Goal: Find specific page/section: Find specific page/section

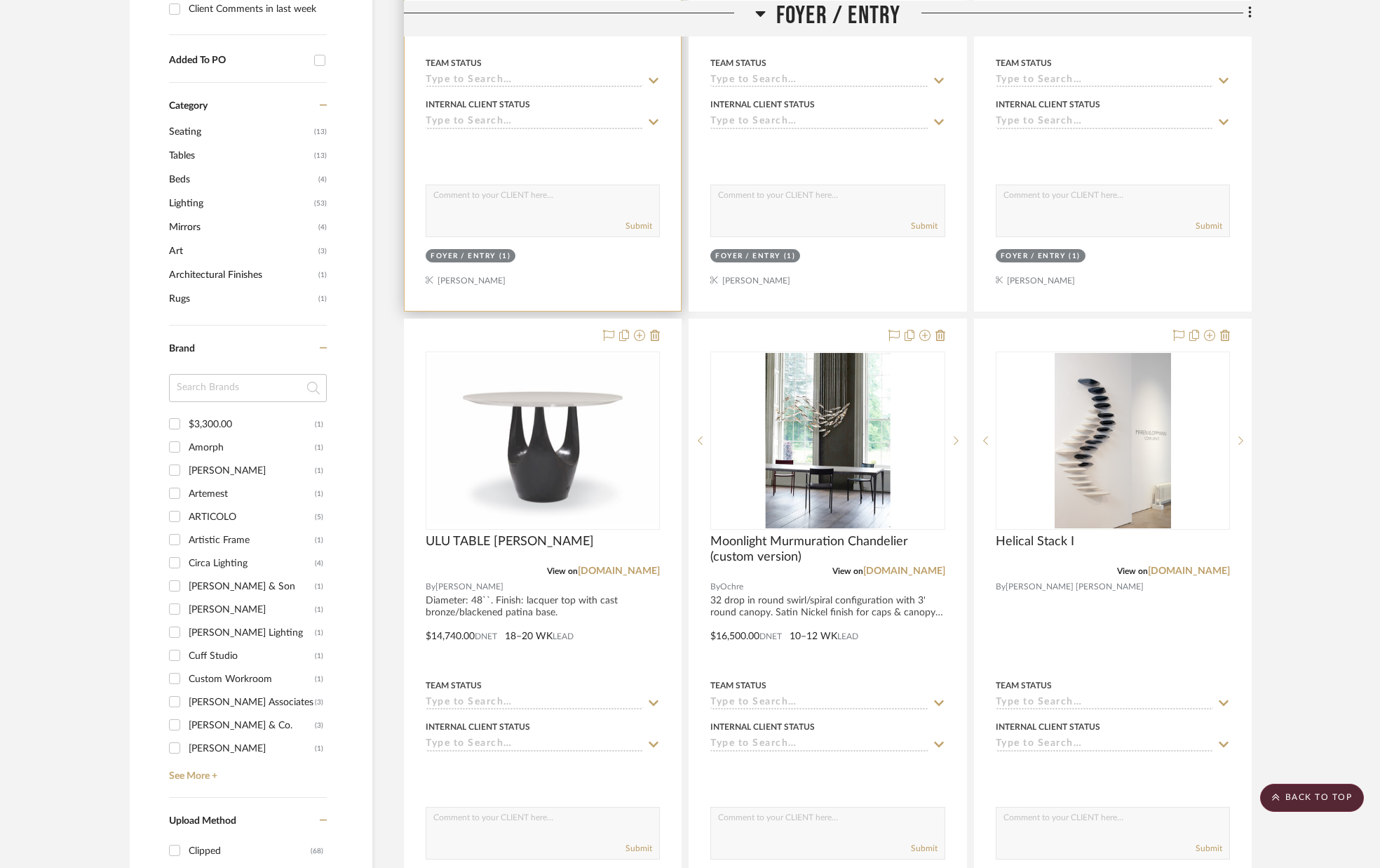
scroll to position [687, 0]
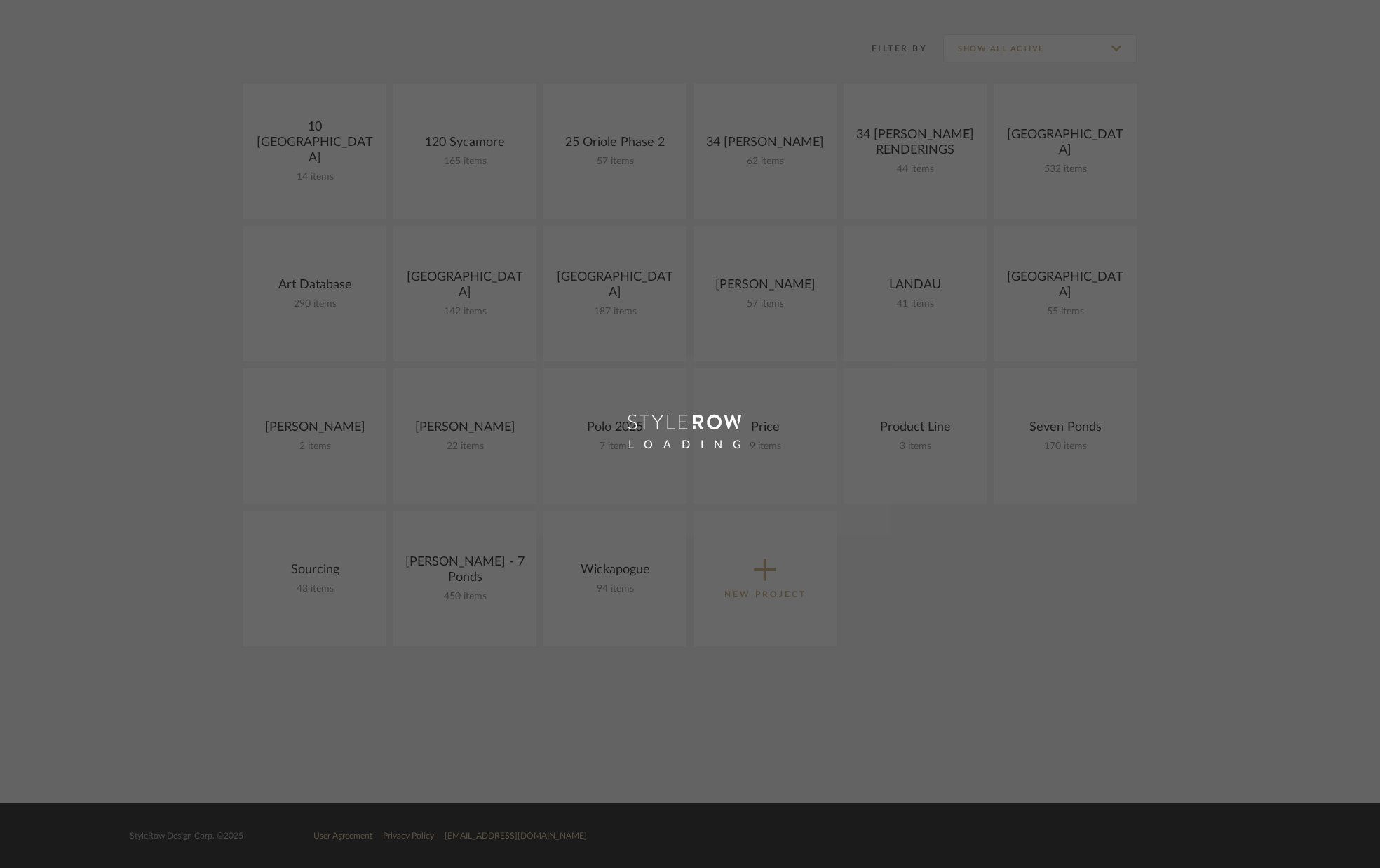
scroll to position [265, 0]
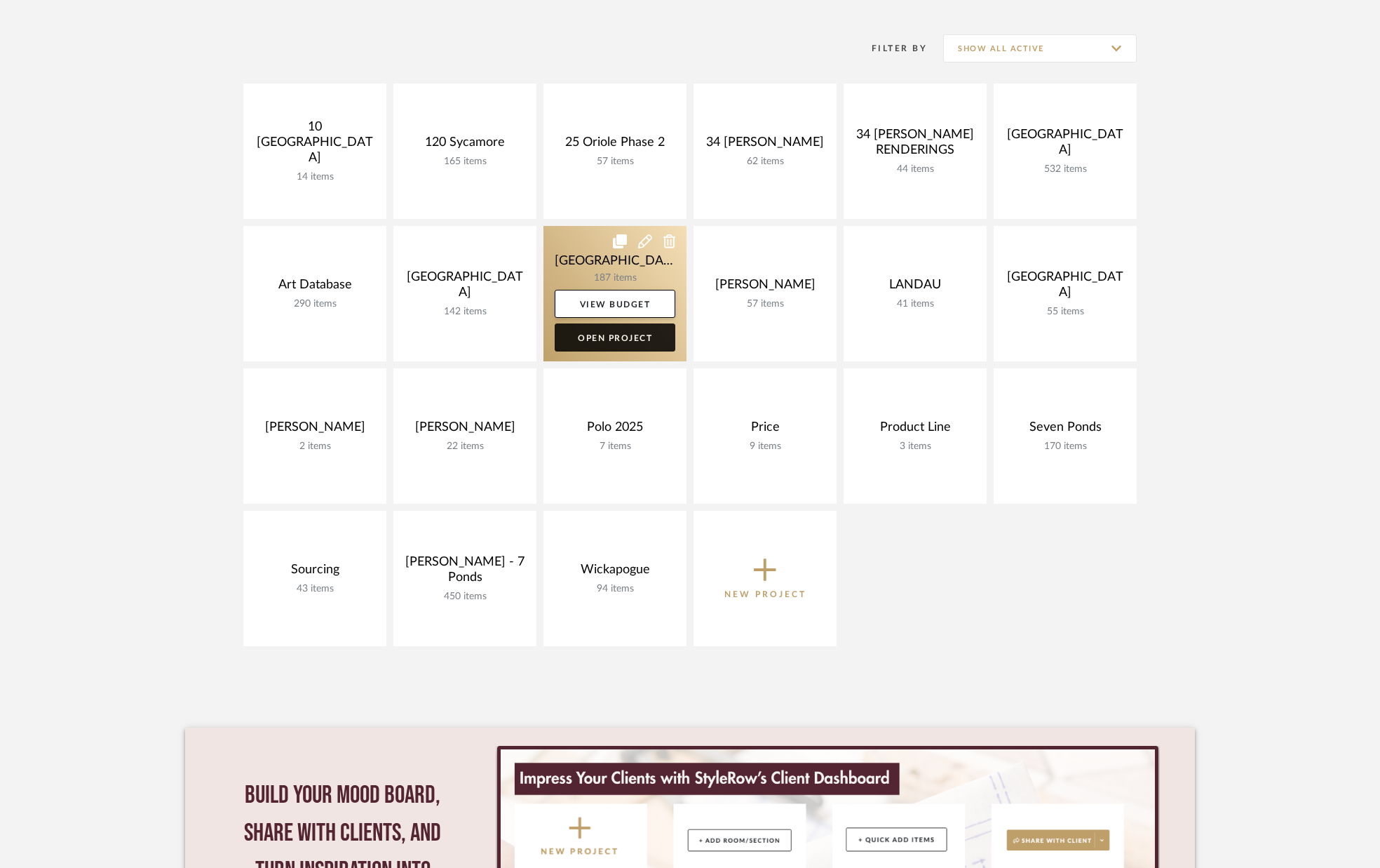
click at [632, 343] on link "Open Project" at bounding box center [614, 337] width 120 height 28
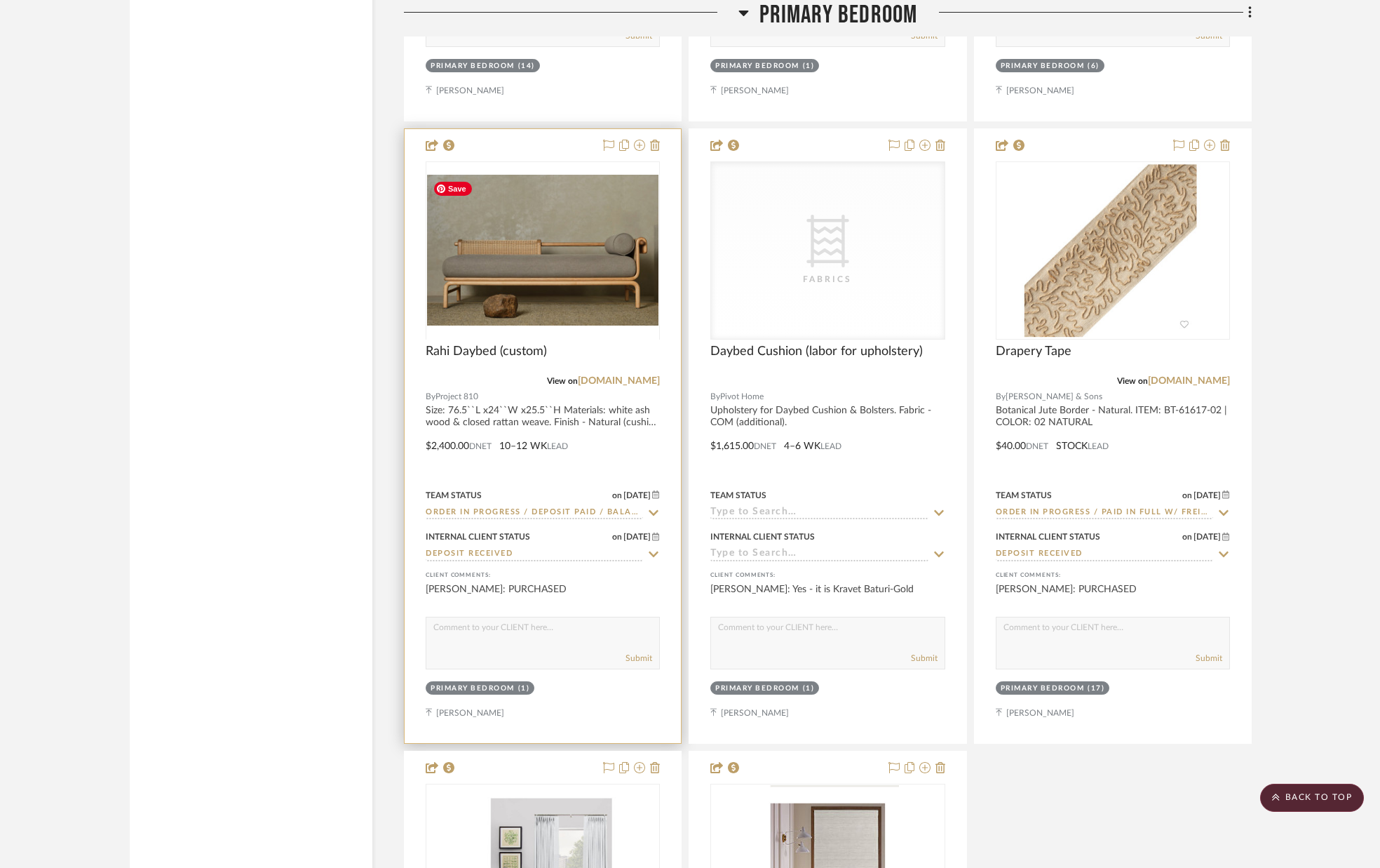
scroll to position [9456, 0]
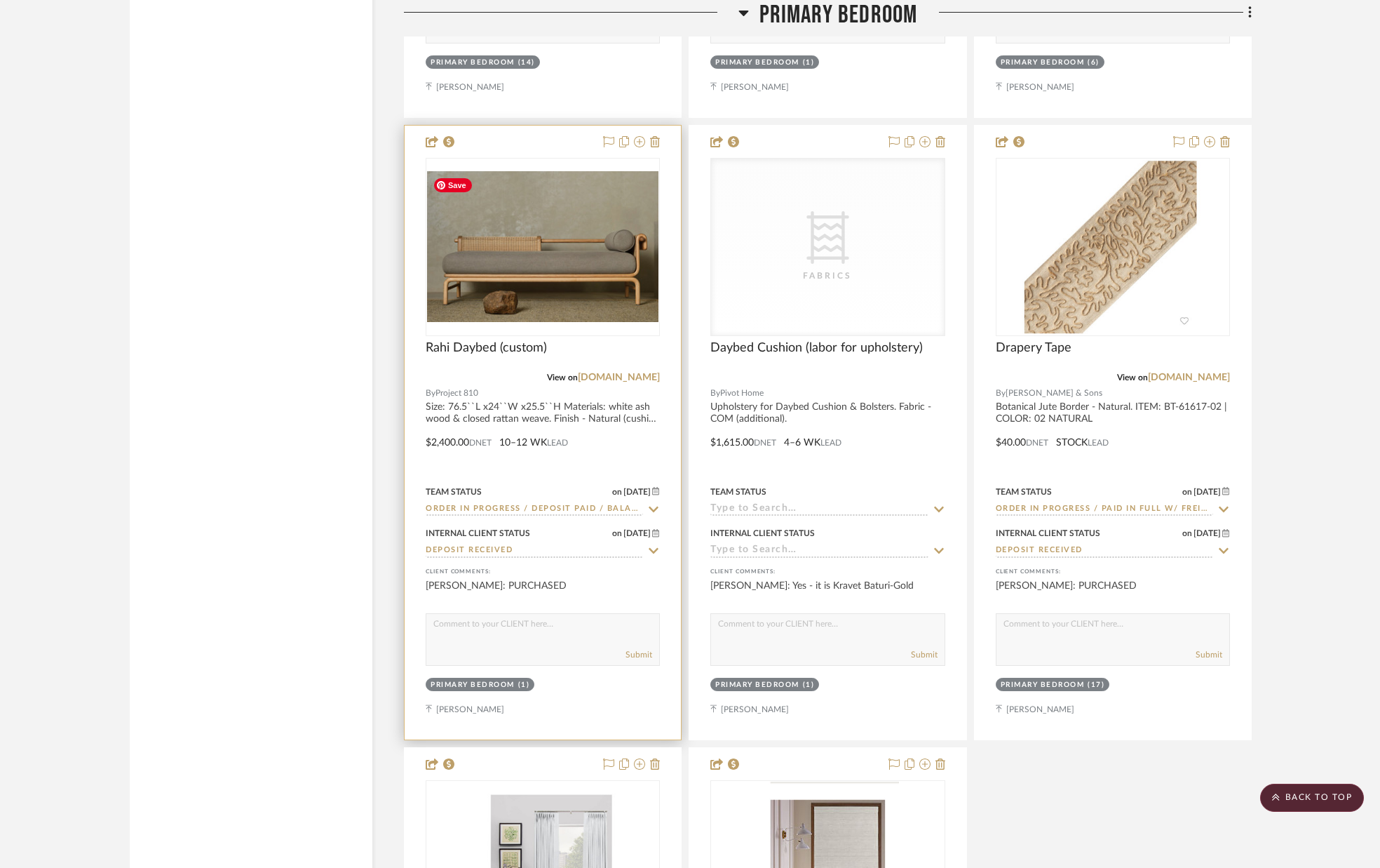
click at [595, 275] on img "0" at bounding box center [543, 246] width 232 height 151
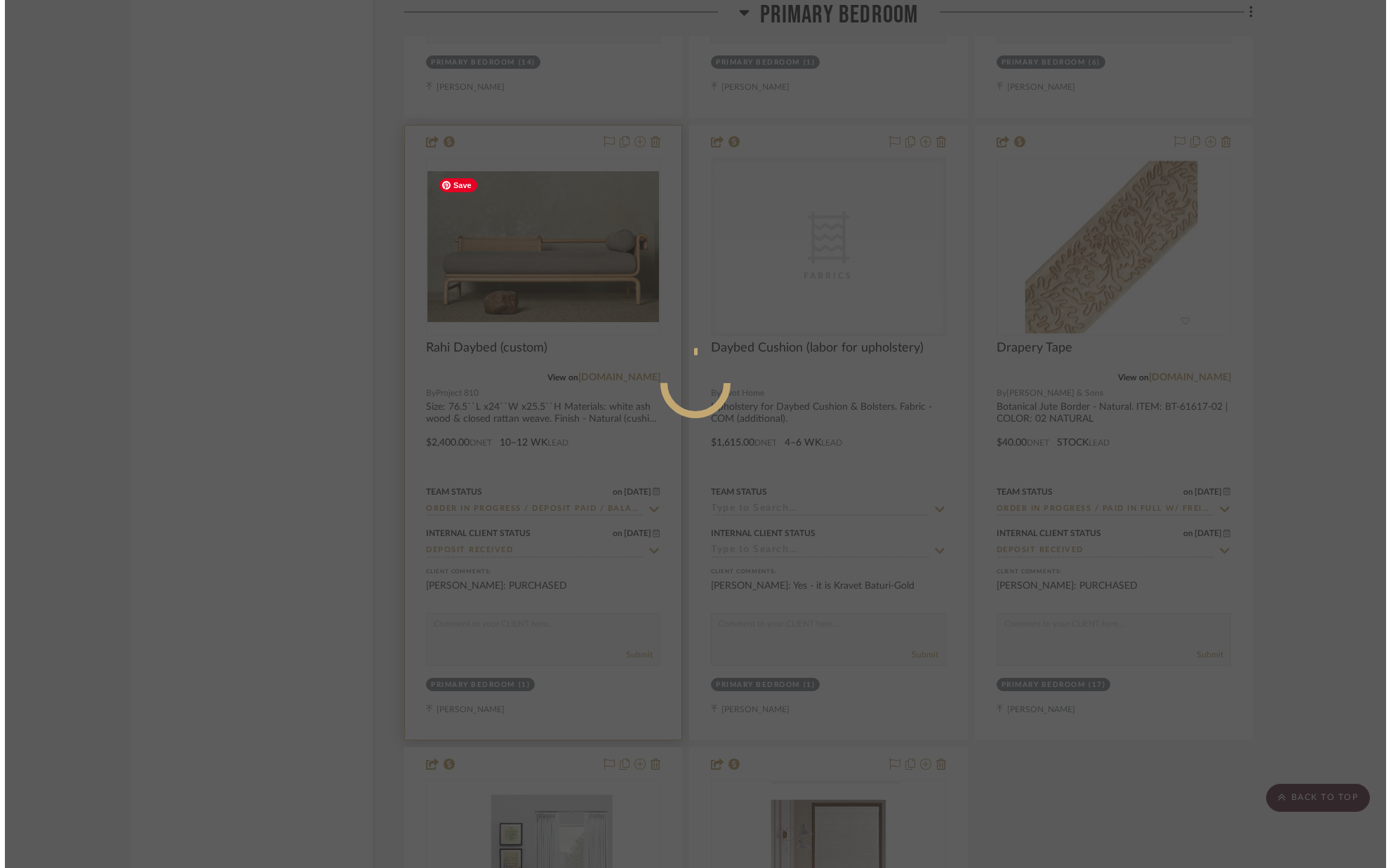
scroll to position [0, 0]
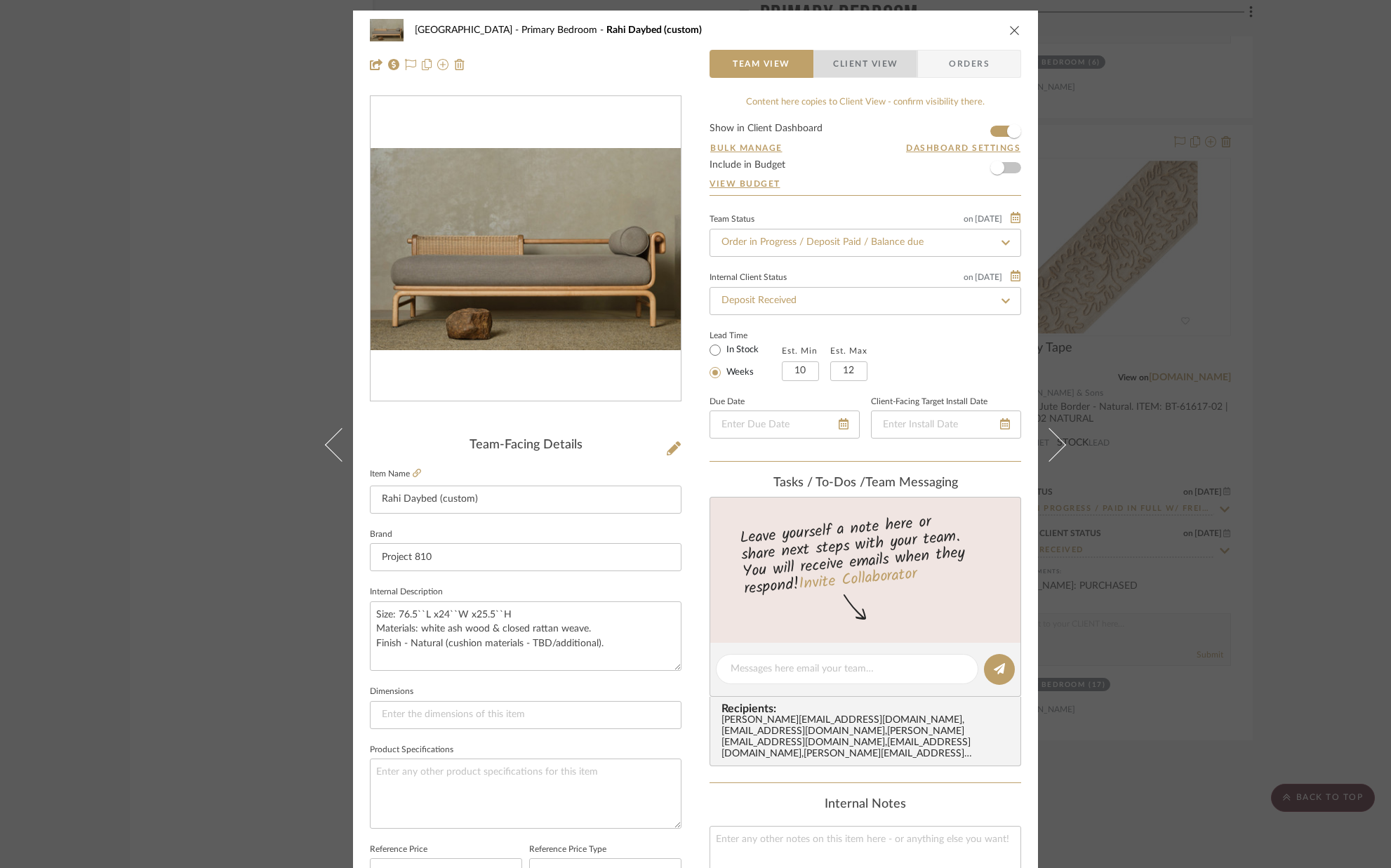
drag, startPoint x: 837, startPoint y: 62, endPoint x: 790, endPoint y: 107, distance: 65.1
click at [837, 62] on span "Client View" at bounding box center [864, 64] width 64 height 28
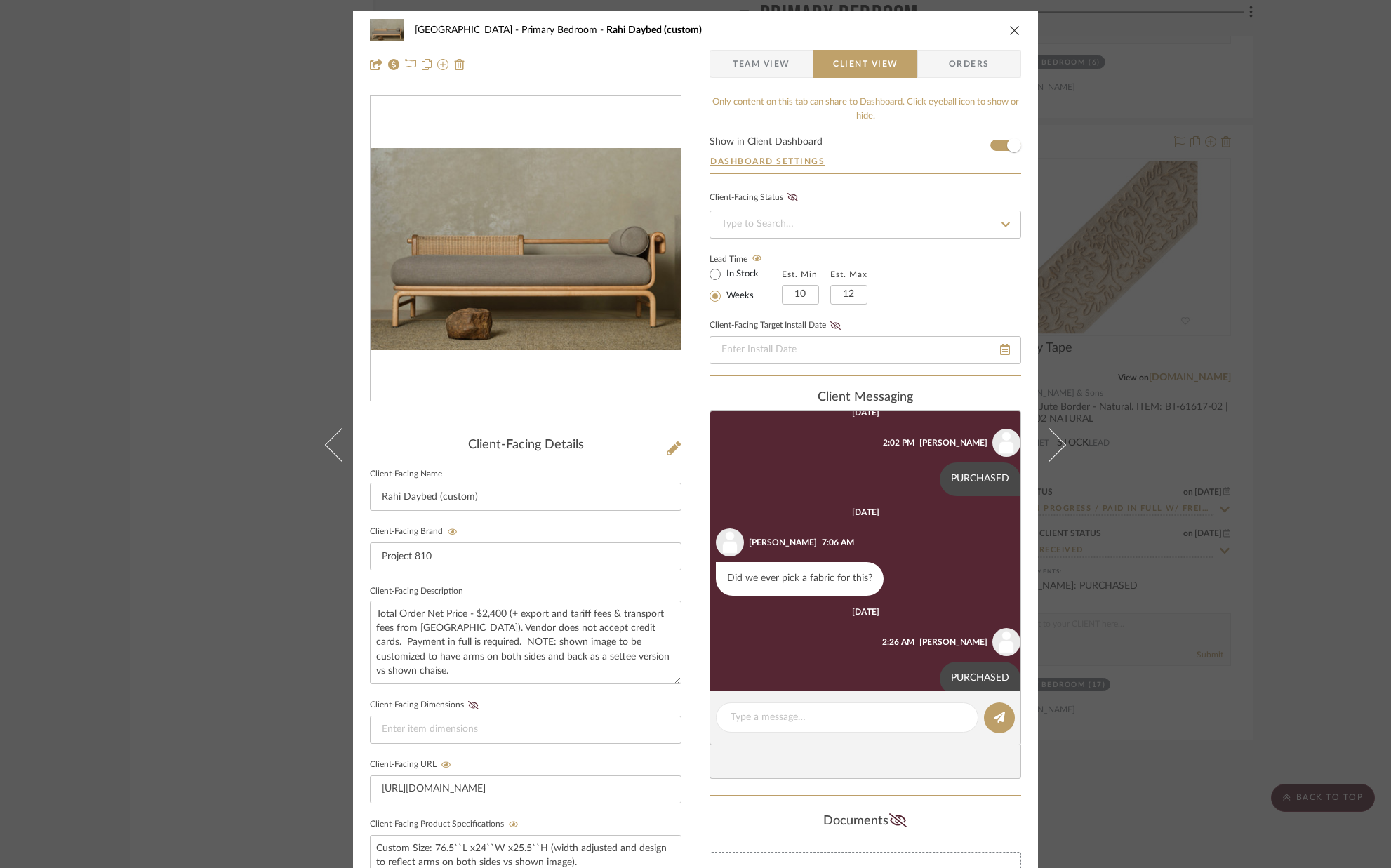
scroll to position [139, 0]
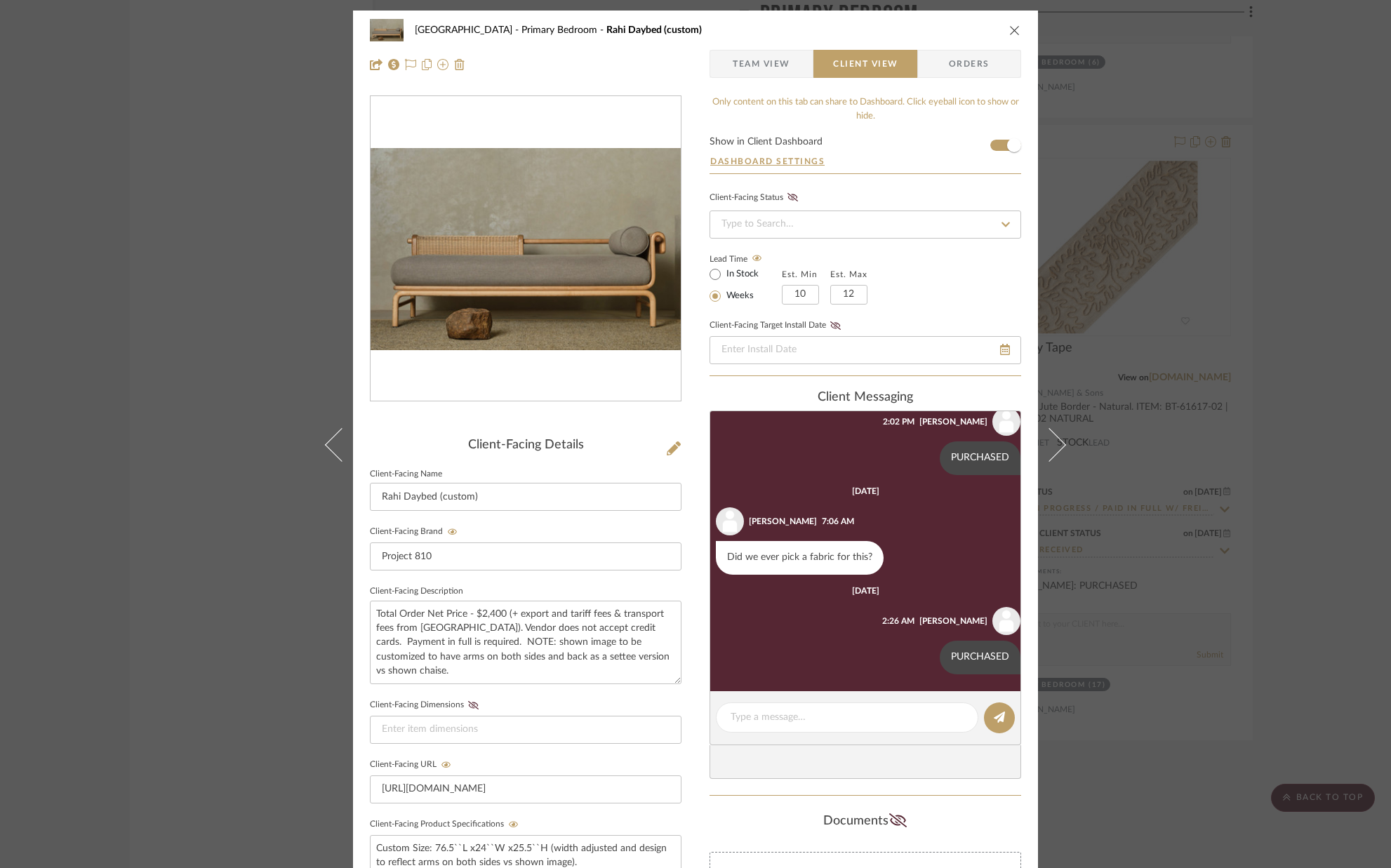
click at [1009, 28] on icon "close" at bounding box center [1015, 31] width 12 height 12
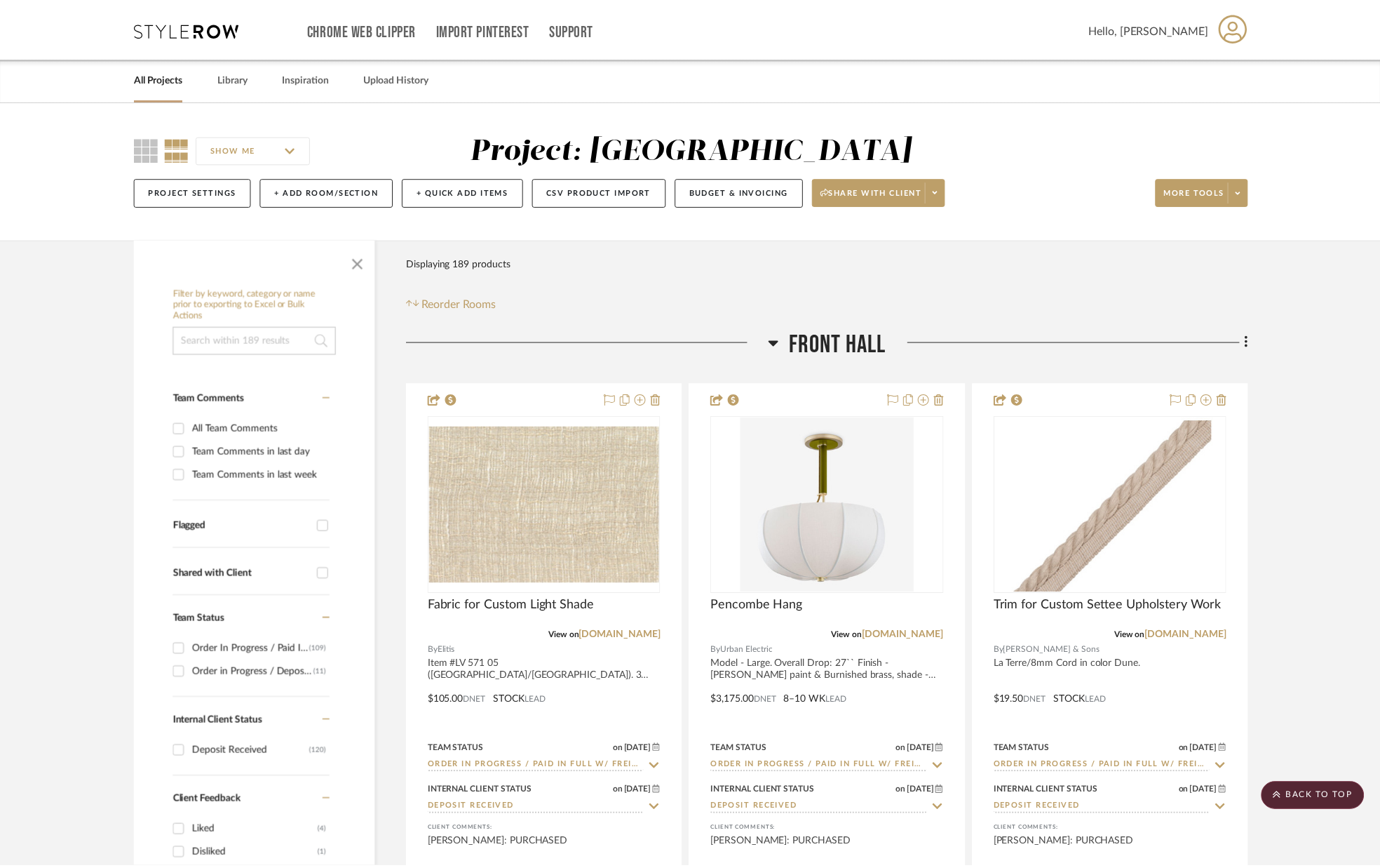
scroll to position [9456, 0]
